Goal: Task Accomplishment & Management: Manage account settings

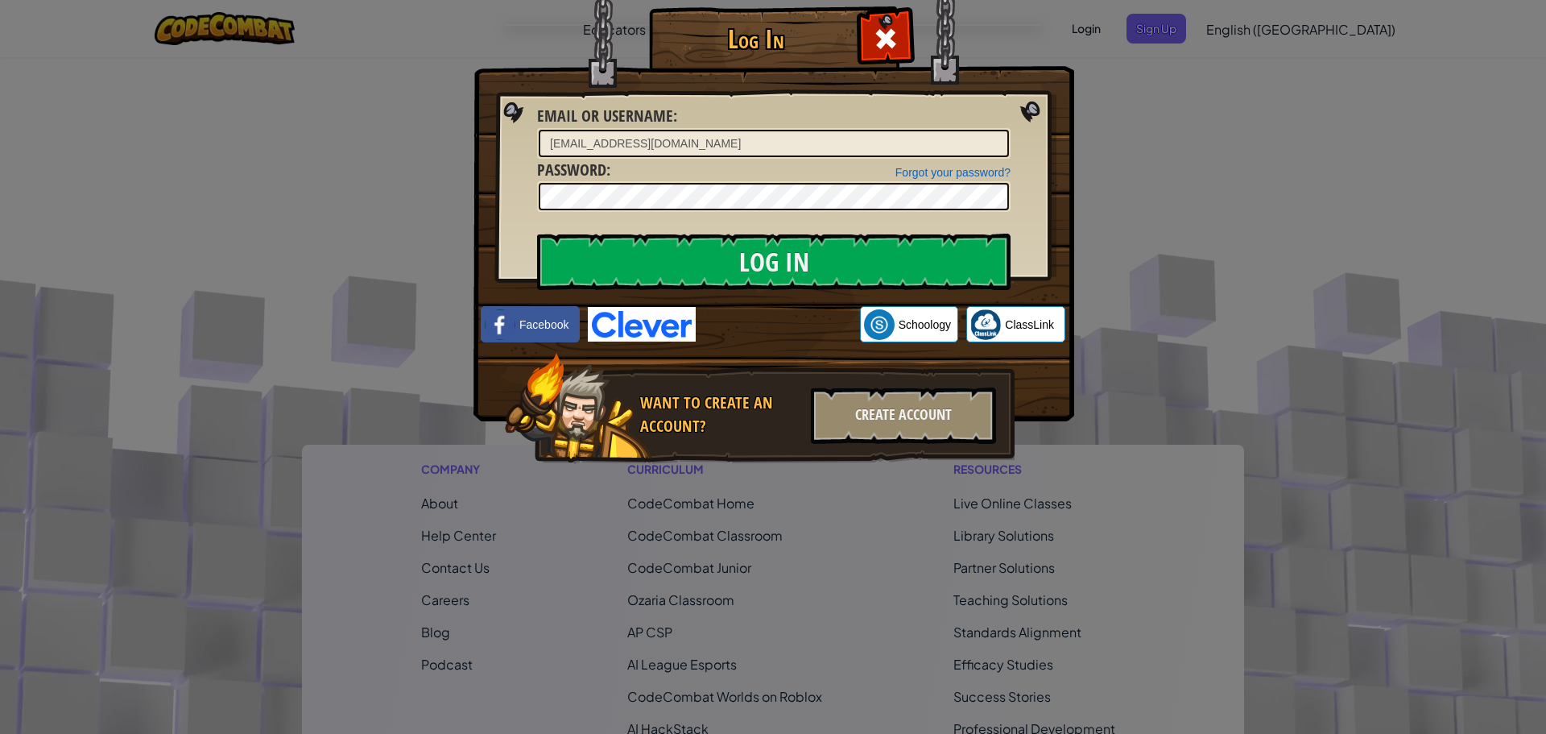
type input "[EMAIL_ADDRESS][DOMAIN_NAME]"
click at [1109, 208] on div "Log In Unknown Error Email or Username : [PERSON_NAME][EMAIL_ADDRESS][DOMAIN_NA…" at bounding box center [773, 367] width 1546 height 734
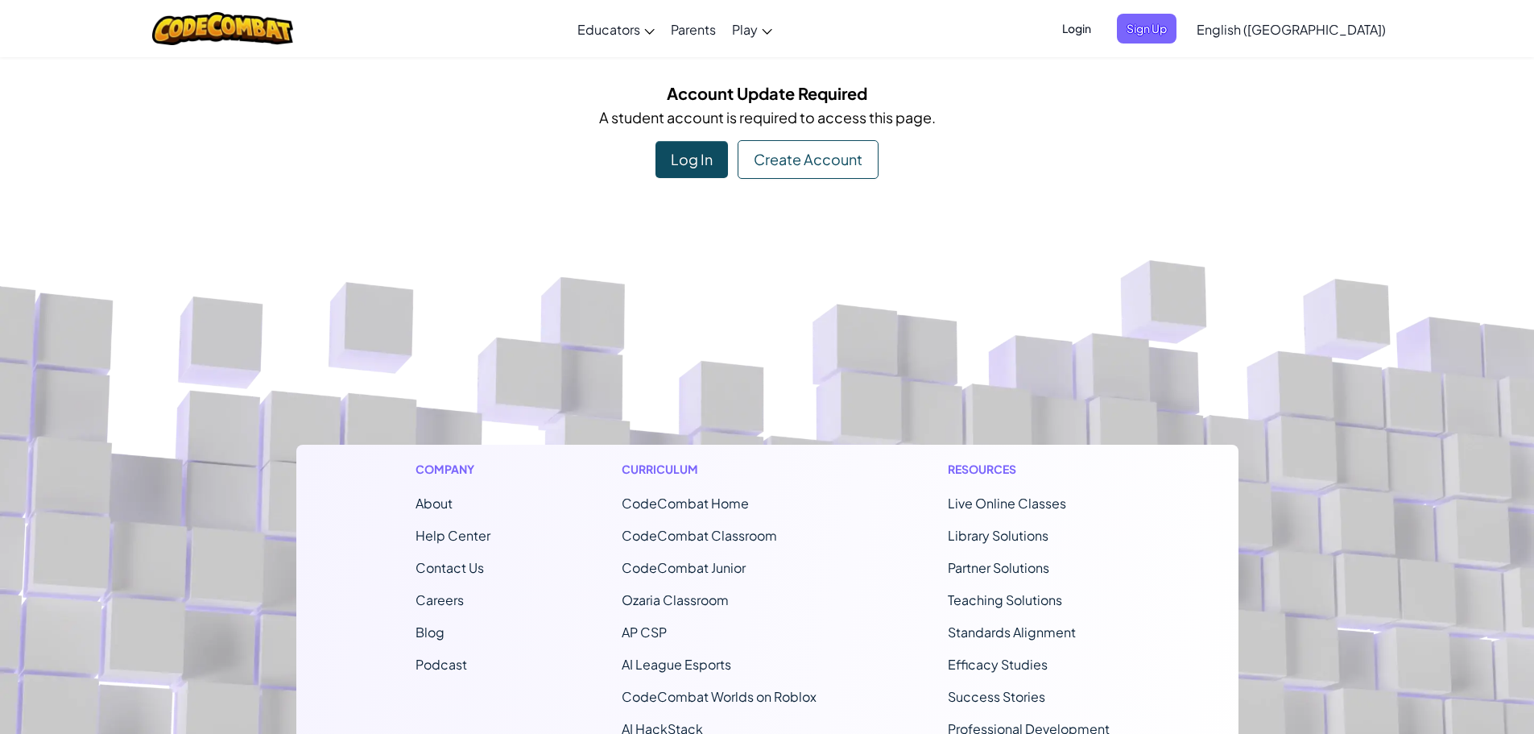
click at [1101, 38] on span "Login" at bounding box center [1077, 29] width 48 height 30
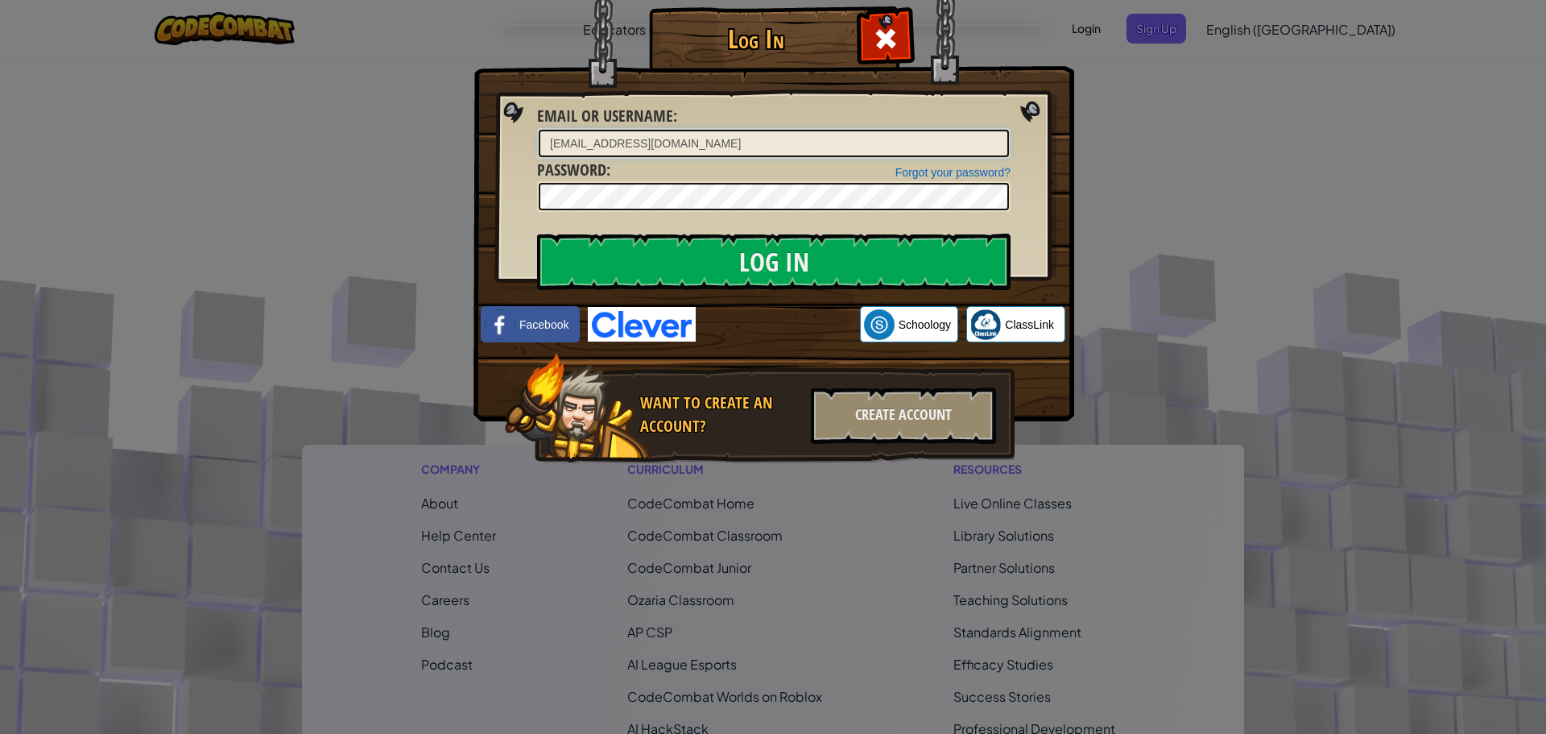
type input "[EMAIL_ADDRESS][DOMAIN_NAME]"
click at [585, 277] on input "Log In" at bounding box center [774, 262] width 474 height 56
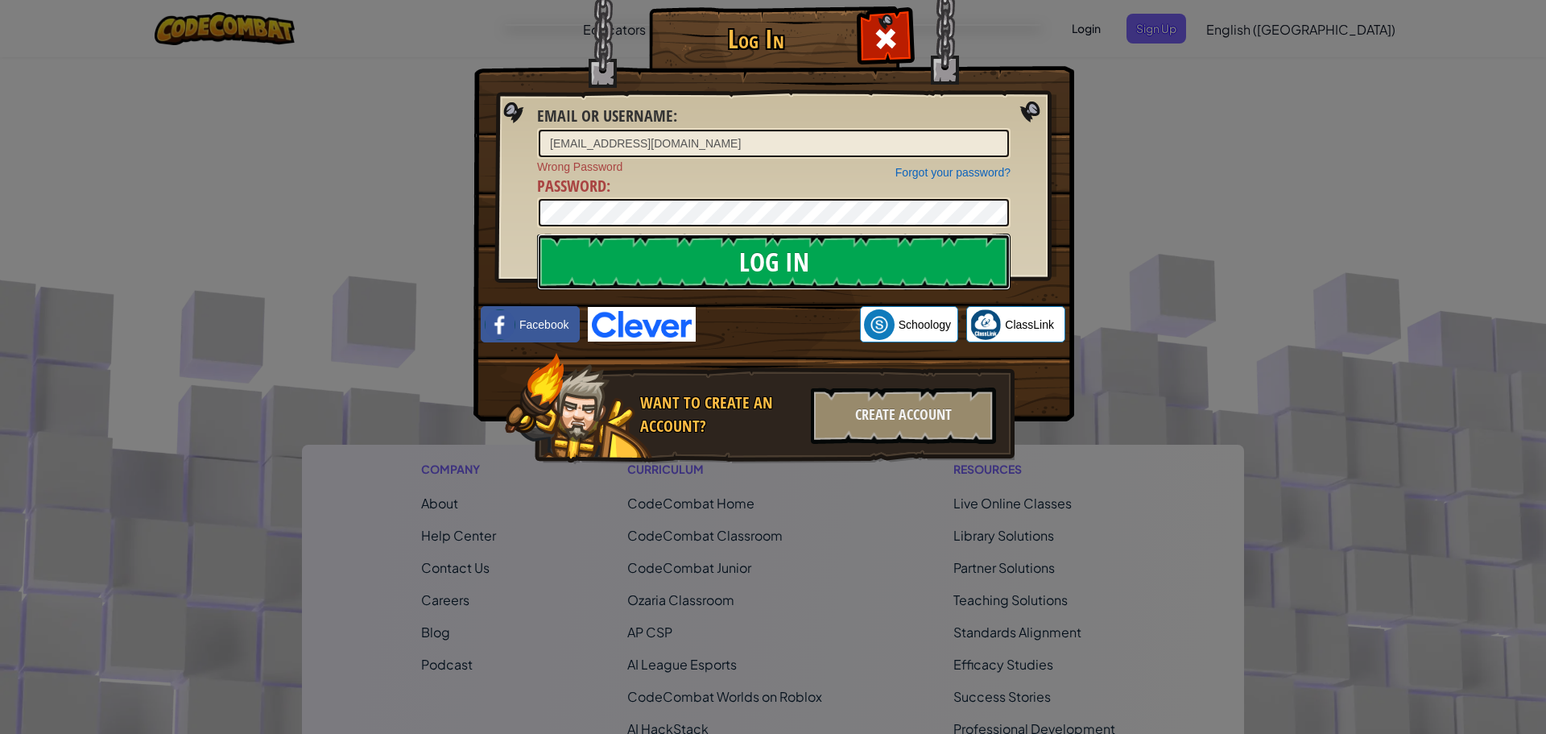
click at [573, 242] on input "Log In" at bounding box center [774, 262] width 474 height 56
click at [958, 163] on span "Wrong Password" at bounding box center [774, 167] width 474 height 16
click at [964, 172] on link "Forgot your password?" at bounding box center [953, 172] width 115 height 13
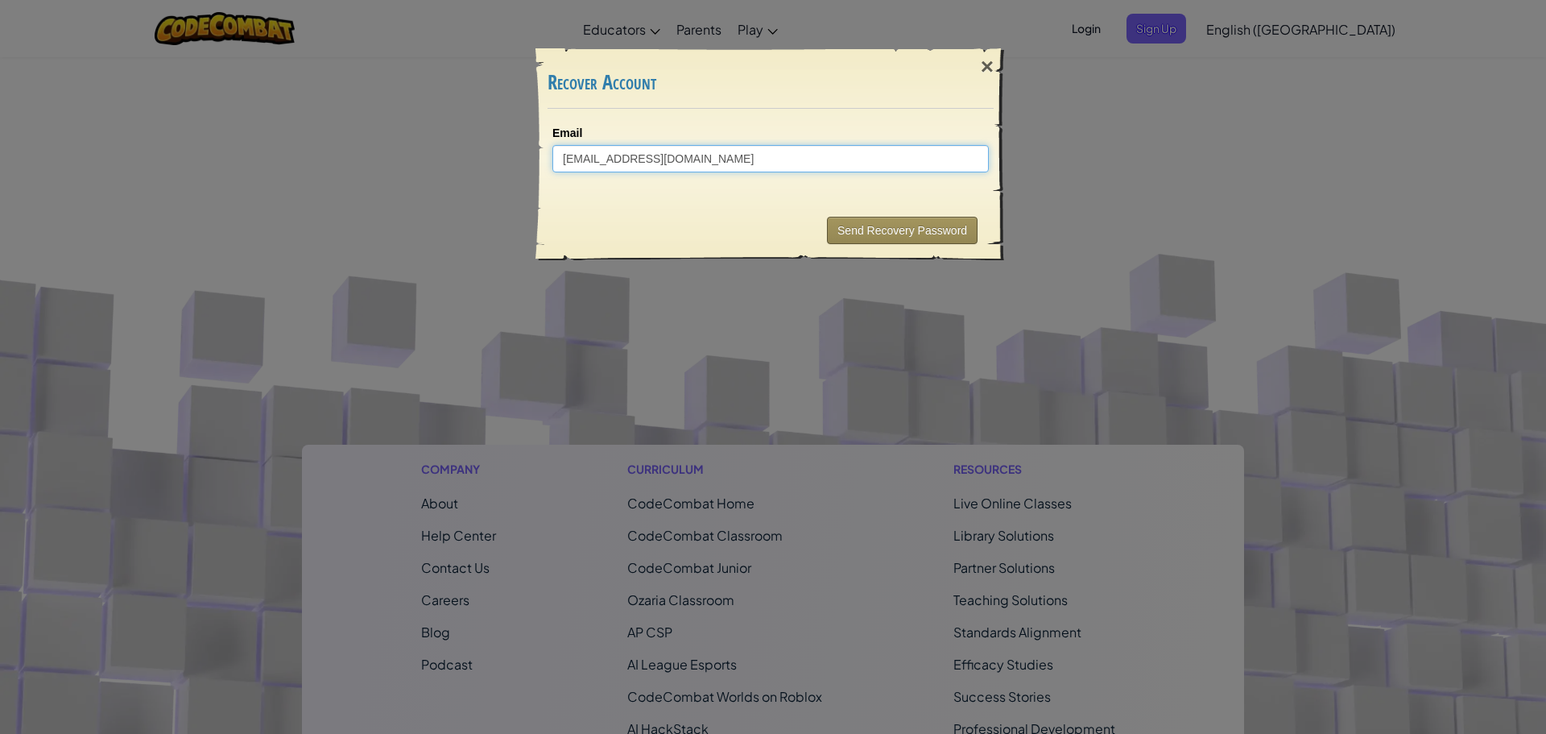
type input "[EMAIL_ADDRESS][DOMAIN_NAME]"
click at [875, 238] on button "Send Recovery Password" at bounding box center [902, 230] width 151 height 27
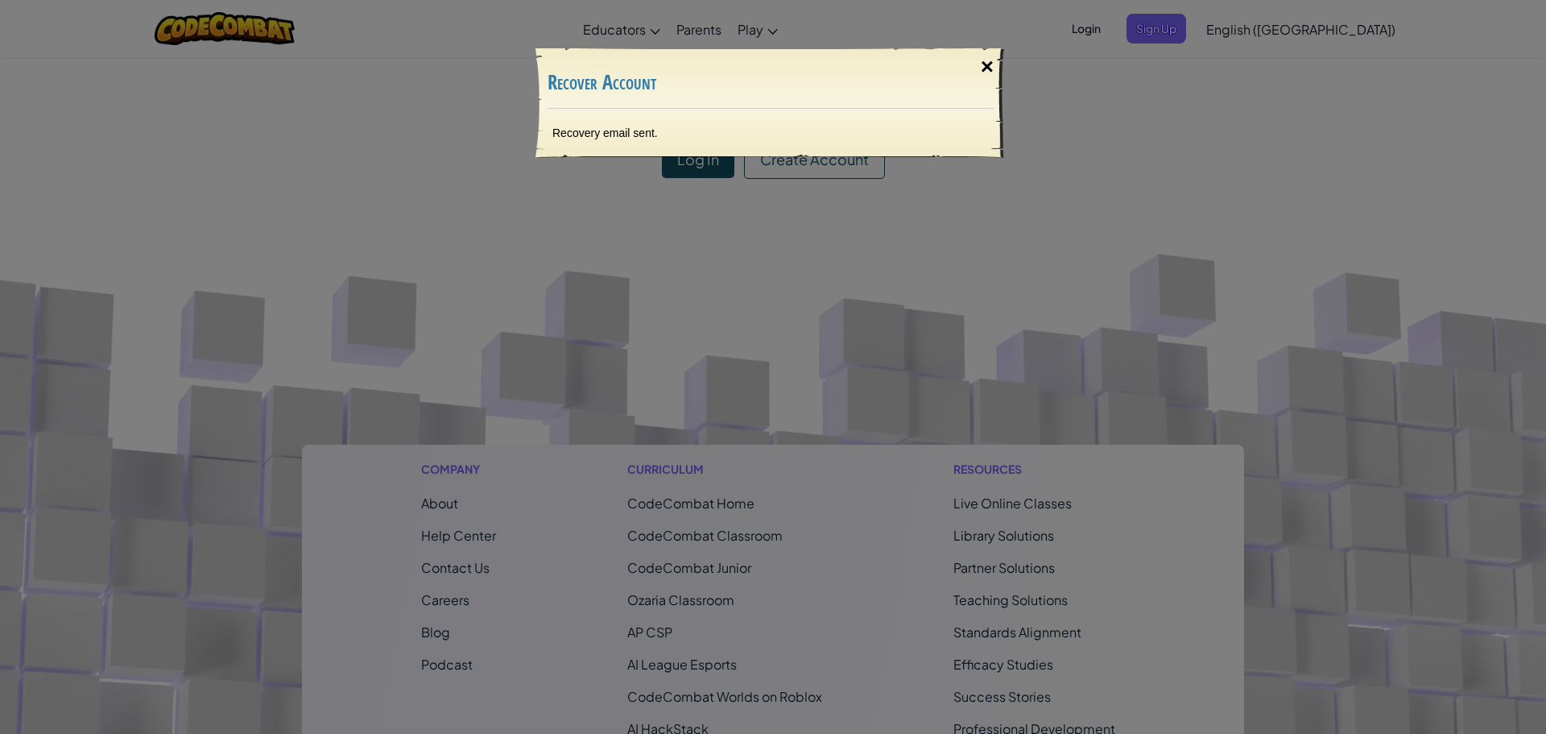
click at [999, 70] on div "×" at bounding box center [987, 66] width 37 height 47
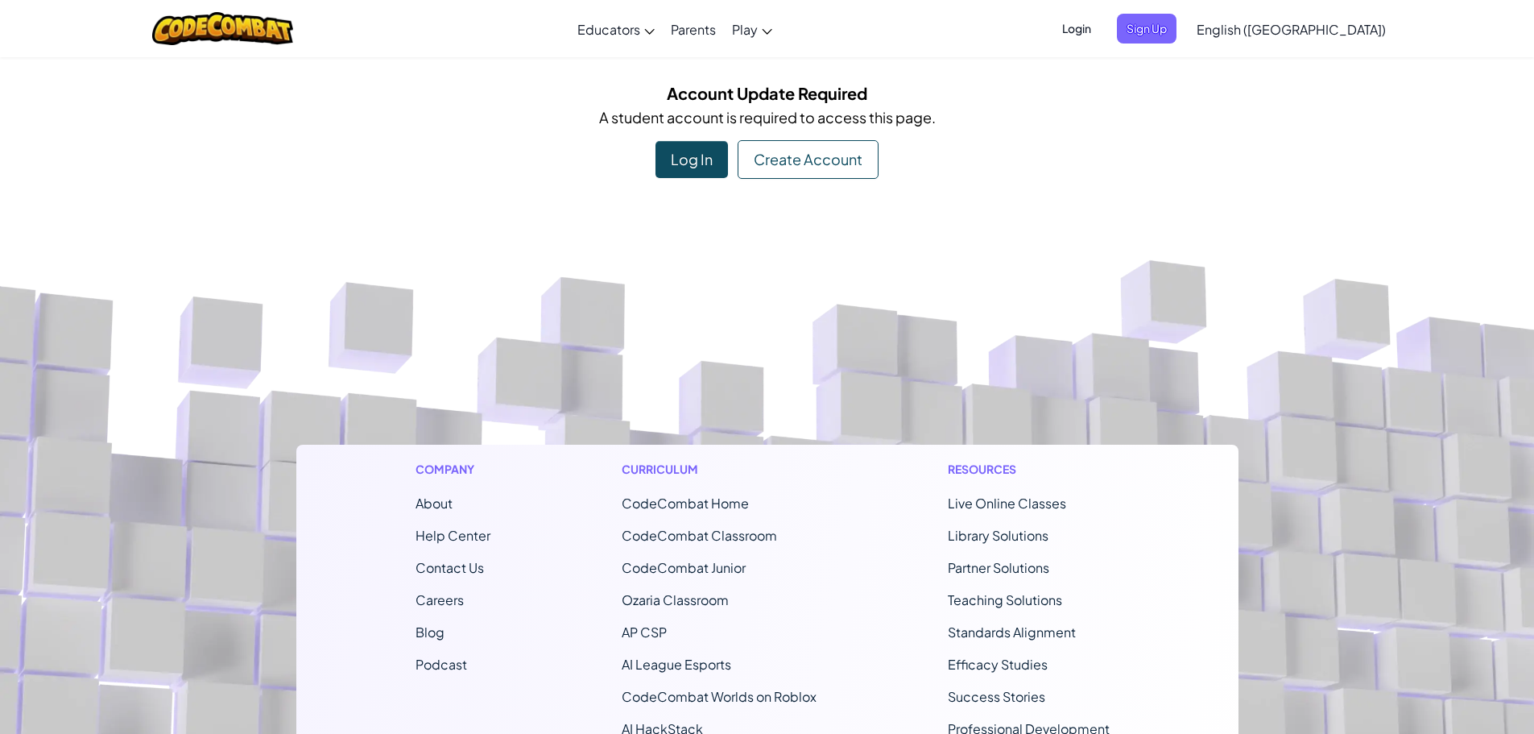
click at [685, 169] on div "Log In" at bounding box center [692, 159] width 72 height 37
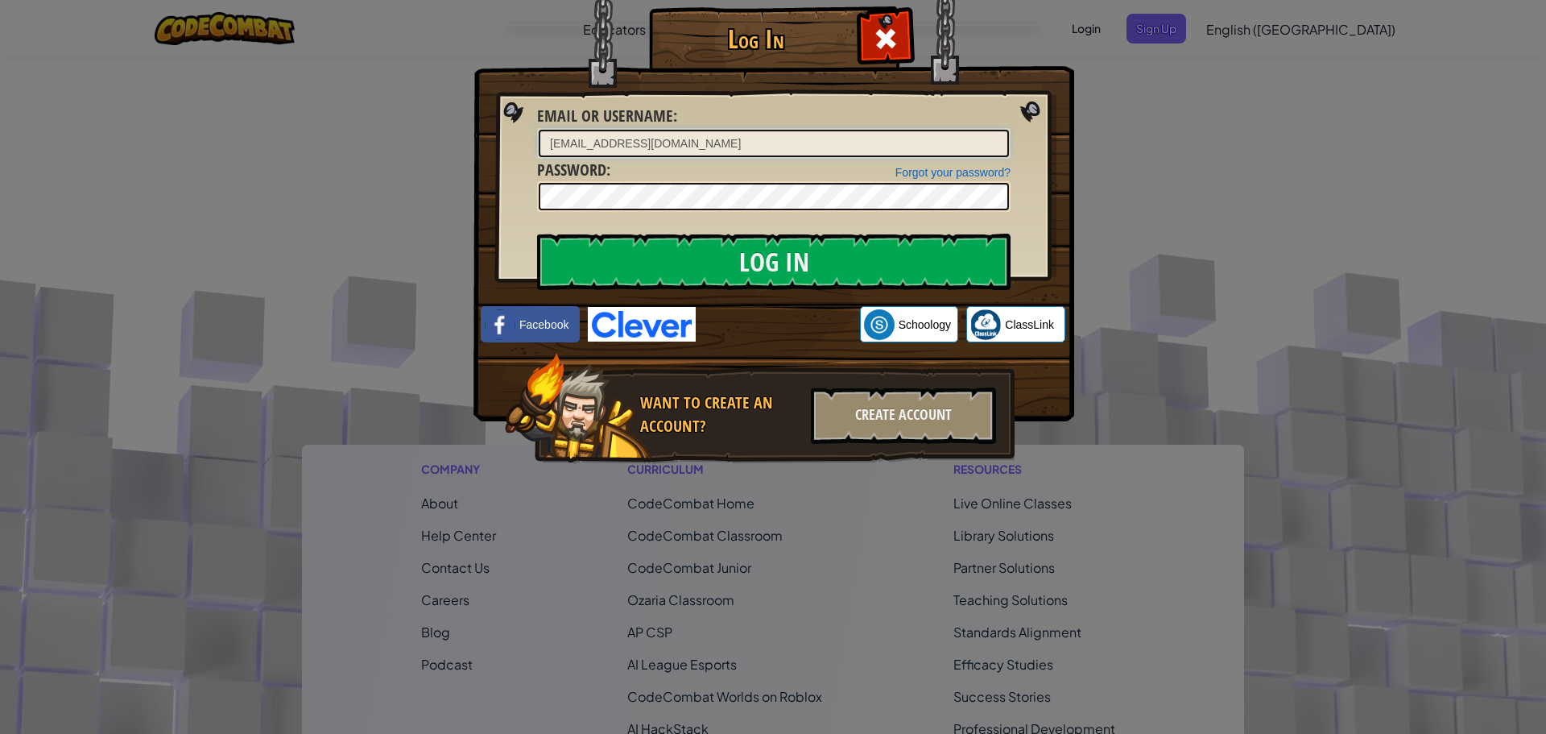
type input "[EMAIL_ADDRESS][DOMAIN_NAME]"
click at [594, 233] on img at bounding box center [774, 186] width 601 height 469
click at [598, 240] on input "Log In" at bounding box center [774, 262] width 474 height 56
